Goal: Find contact information: Obtain details needed to contact an individual or organization

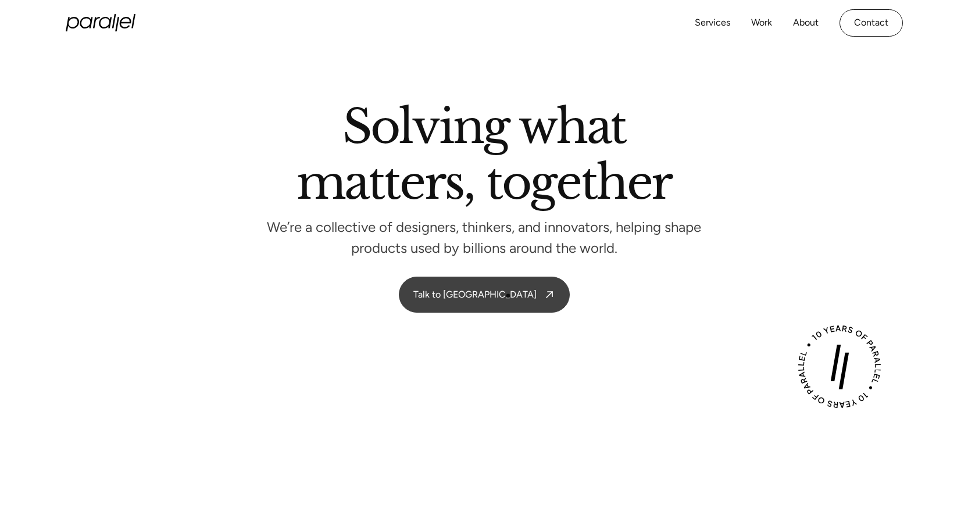
click at [508, 296] on link "Talk to [GEOGRAPHIC_DATA]" at bounding box center [484, 294] width 170 height 35
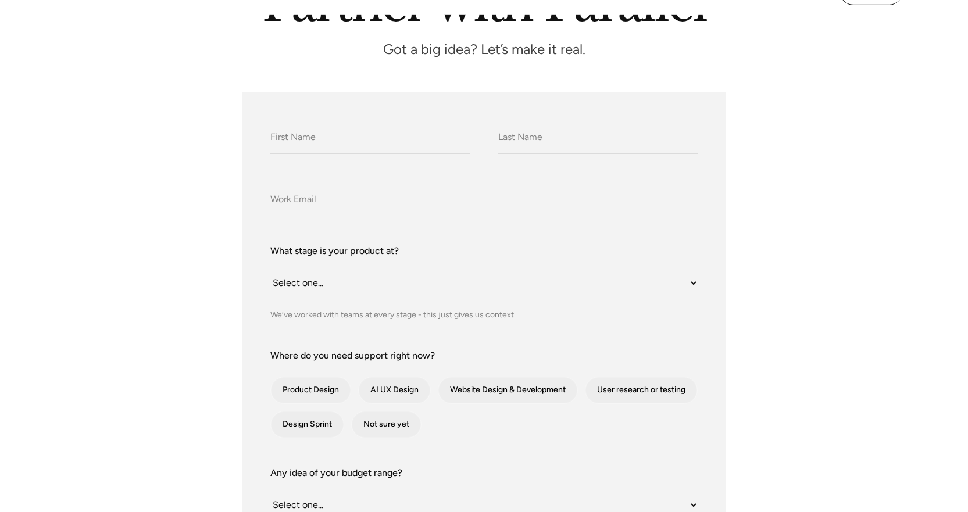
scroll to position [174, 0]
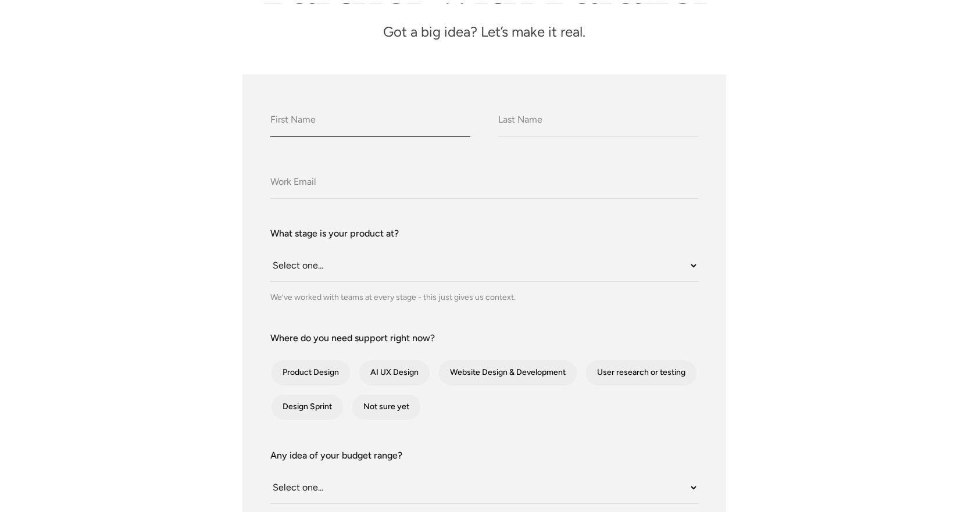
click at [353, 123] on input "What do we call you?" at bounding box center [370, 121] width 200 height 32
type input "[PERSON_NAME]"
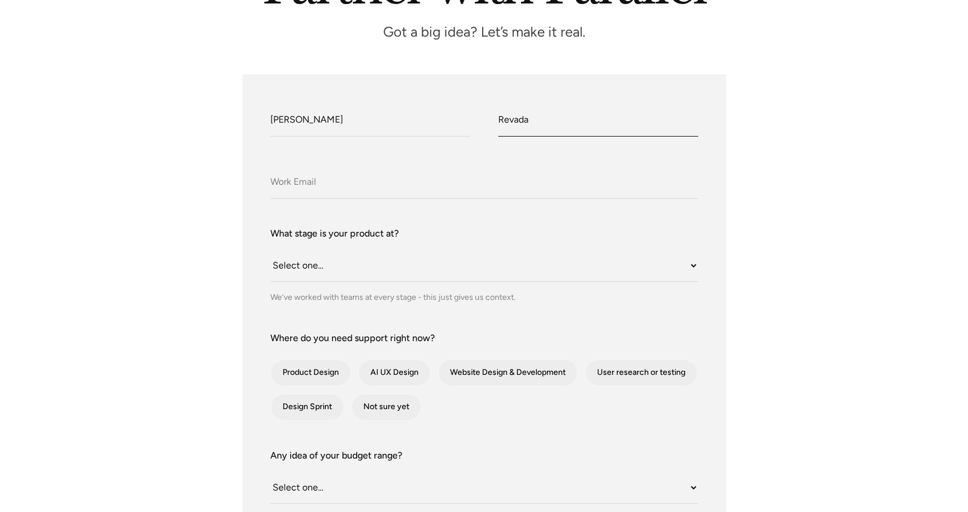
type input "Revada"
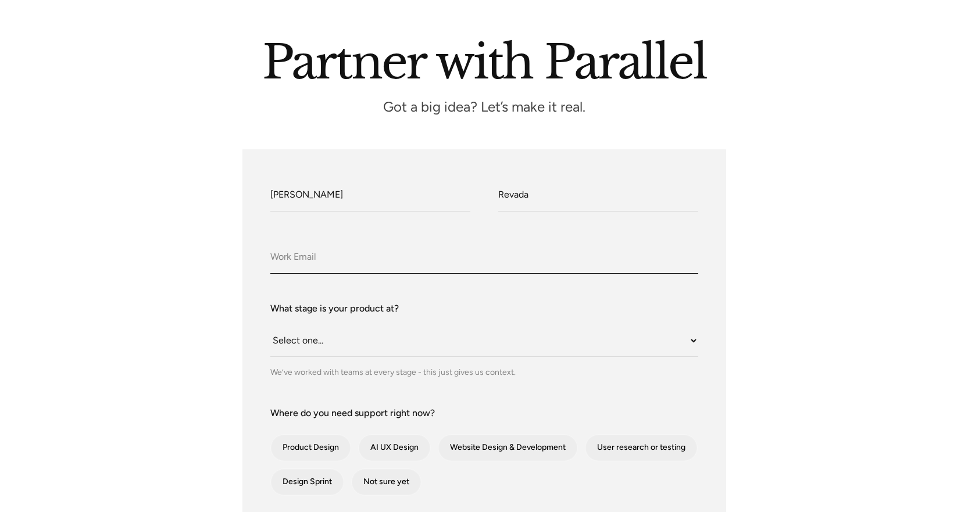
scroll to position [0, 0]
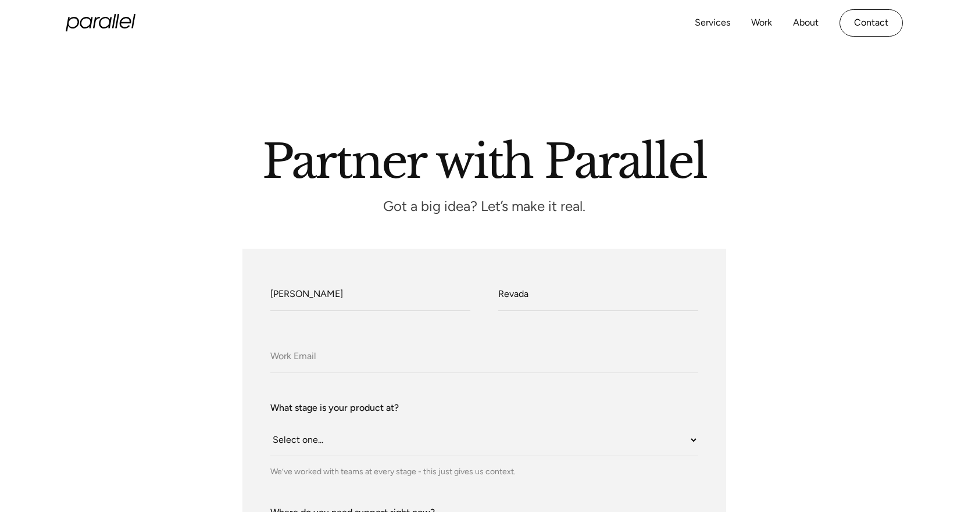
click at [113, 23] on icon "home" at bounding box center [114, 21] width 4 height 15
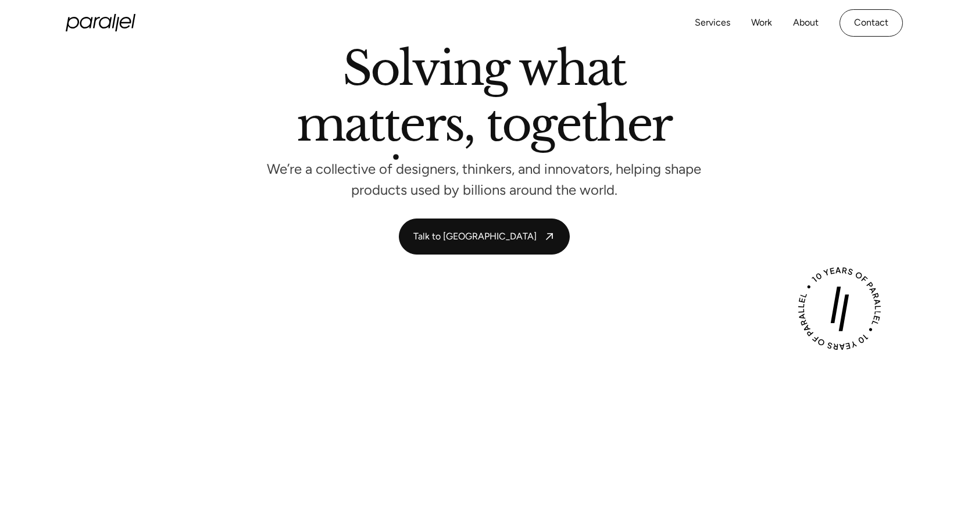
scroll to position [174, 0]
